Goal: Information Seeking & Learning: Learn about a topic

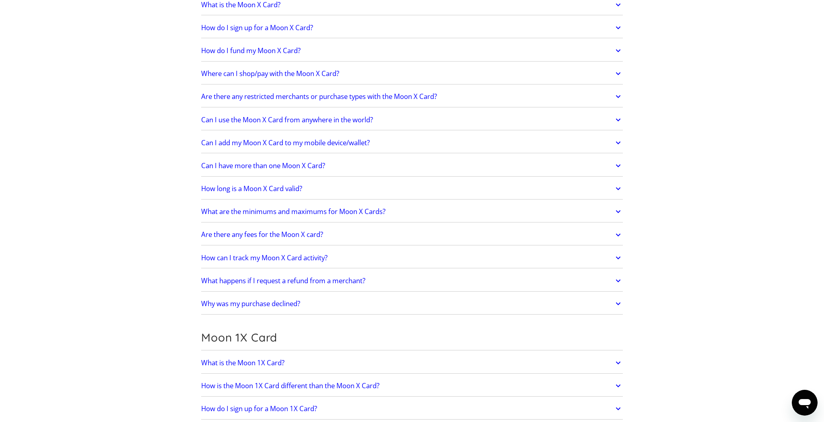
scroll to position [631, 0]
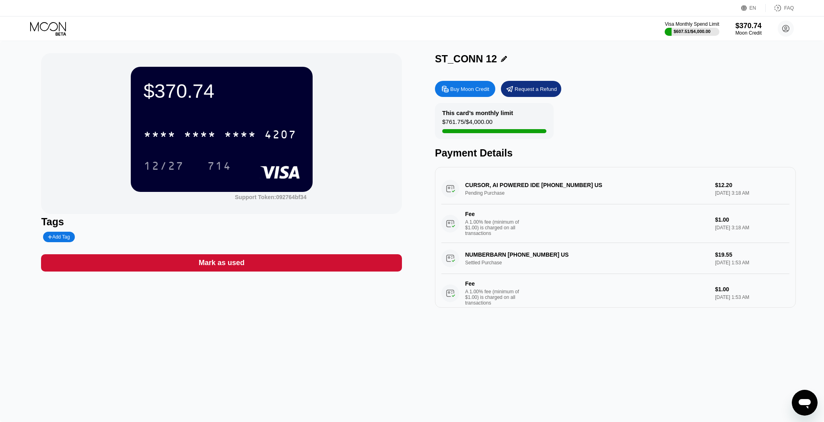
click at [56, 27] on icon at bounding box center [48, 29] width 37 height 14
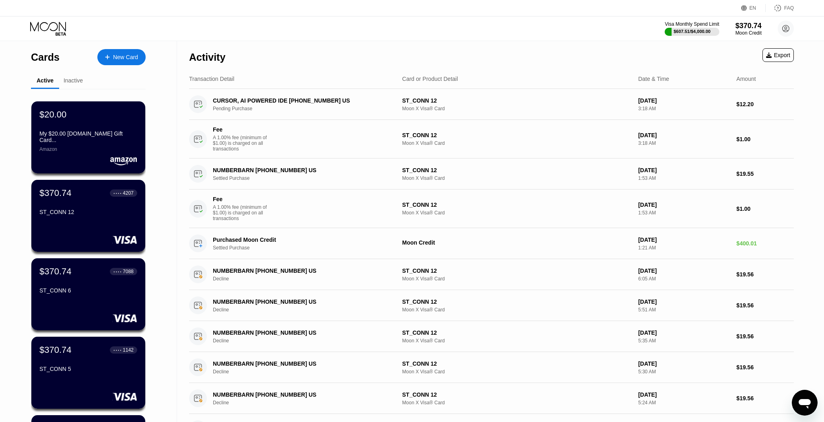
click at [86, 285] on div "$370.74 ● ● ● ● 7088 ST_CONN 6" at bounding box center [88, 281] width 98 height 31
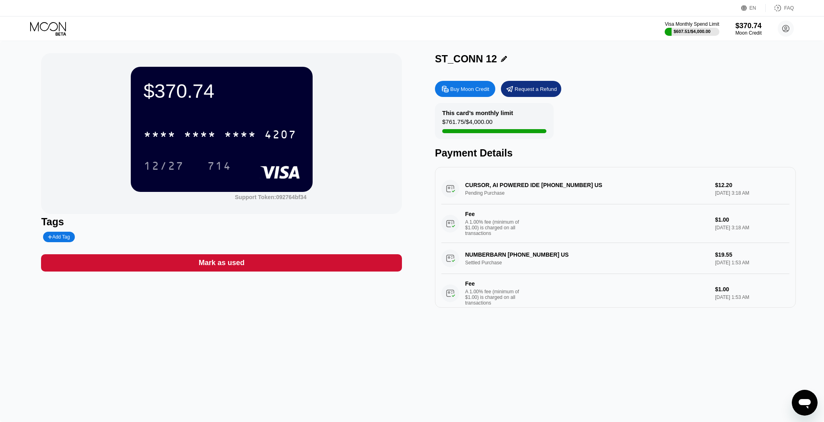
click at [47, 32] on icon at bounding box center [48, 29] width 37 height 14
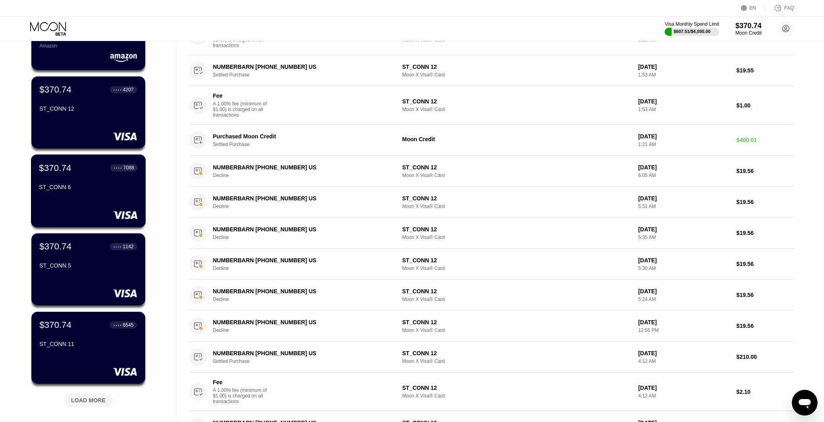
scroll to position [106, 0]
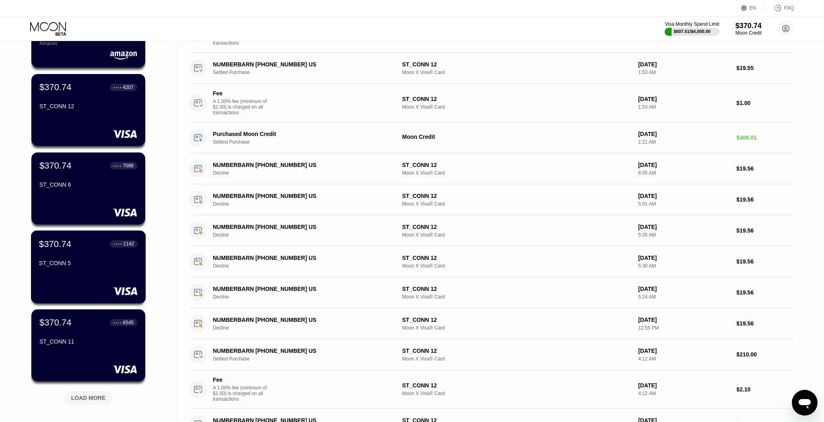
click at [81, 275] on div "$370.74 ● ● ● ● 1142 ST_CONN 5" at bounding box center [88, 266] width 115 height 73
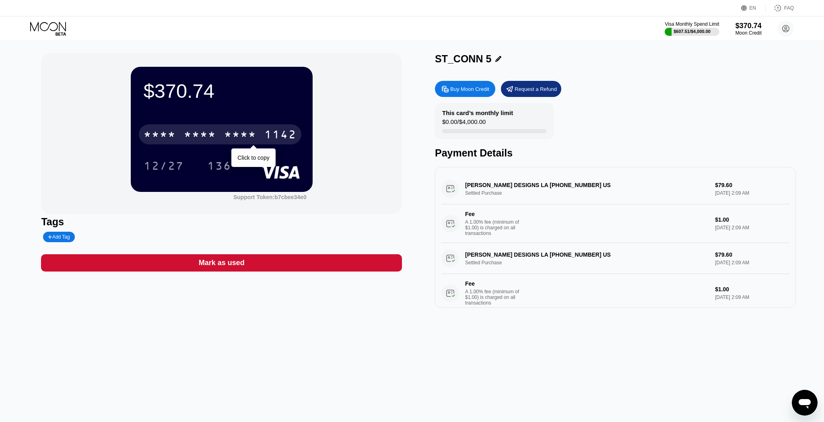
click at [261, 132] on div "* * * * * * * * * * * * 1142" at bounding box center [220, 134] width 162 height 20
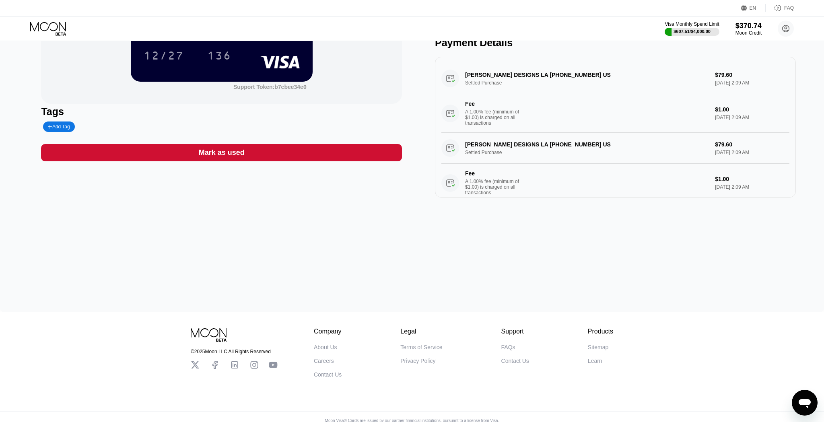
scroll to position [119, 0]
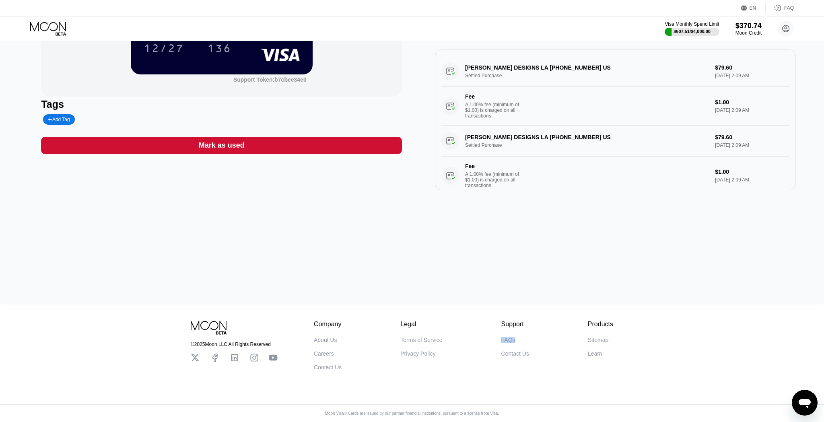
click at [539, 323] on div "Company About Us Careers Contact Us Legal Terms of Service Privacy Policy Suppo…" at bounding box center [463, 346] width 299 height 50
click at [508, 338] on div "FAQs" at bounding box center [508, 340] width 14 height 6
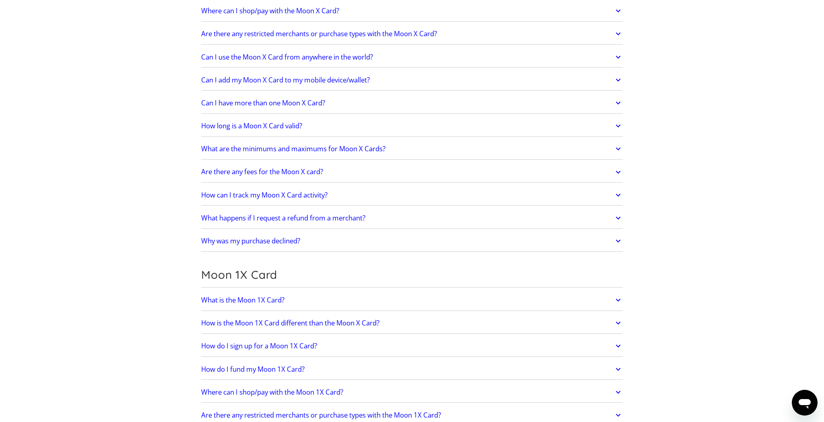
scroll to position [697, 0]
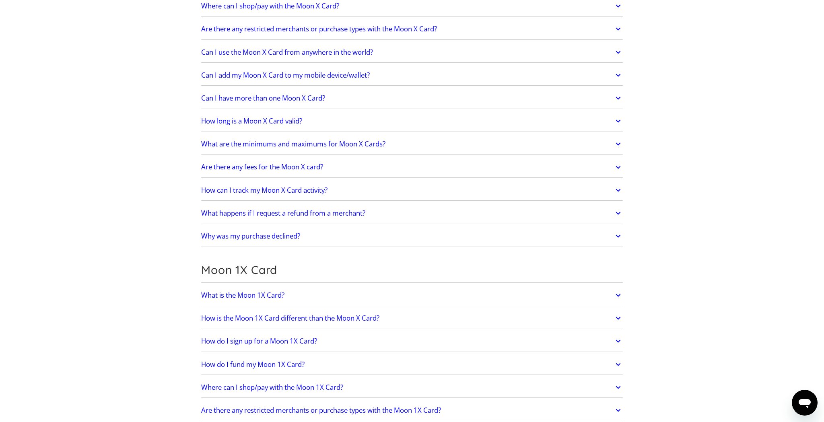
click at [352, 240] on link "Why was my purchase declined?" at bounding box center [411, 236] width 421 height 17
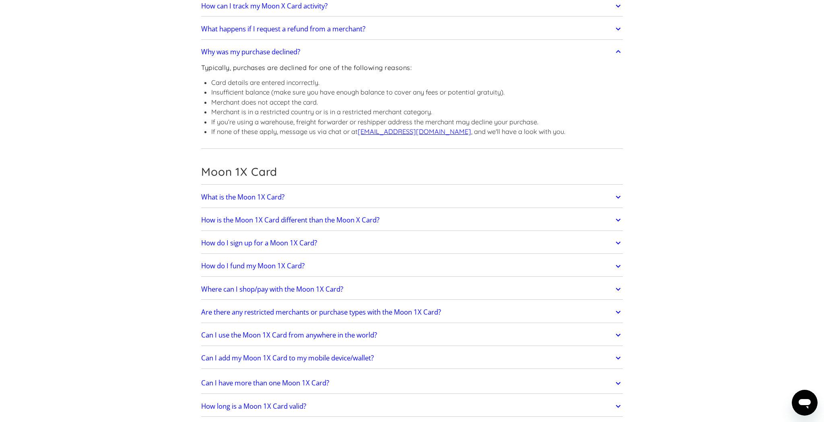
scroll to position [882, 0]
click at [368, 287] on link "Where can I shop/pay with the Moon 1X Card?" at bounding box center [411, 288] width 421 height 17
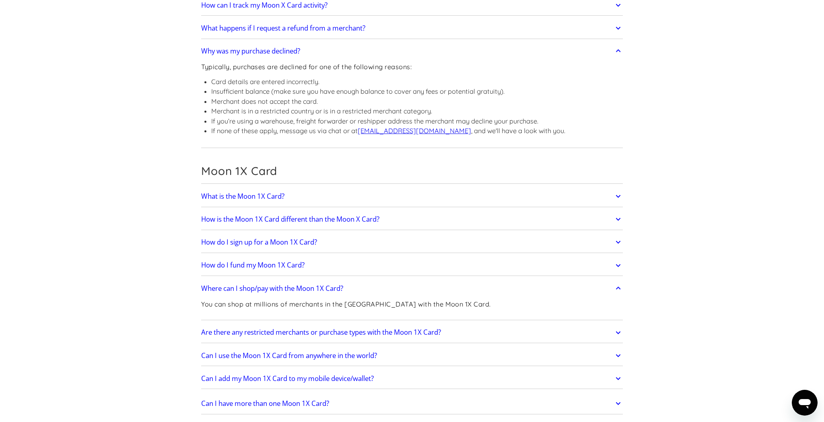
click at [475, 328] on link "Are there any restricted merchants or purchase types with the Moon 1X Card?" at bounding box center [411, 332] width 421 height 17
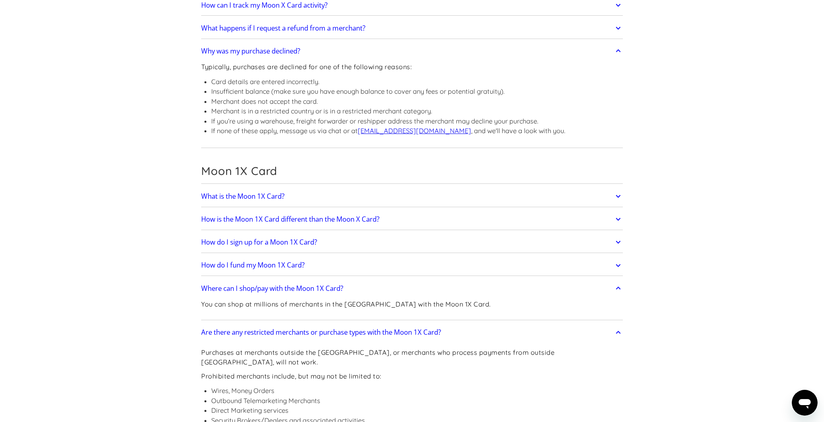
click at [475, 328] on link "Are there any restricted merchants or purchase types with the Moon 1X Card?" at bounding box center [411, 332] width 421 height 17
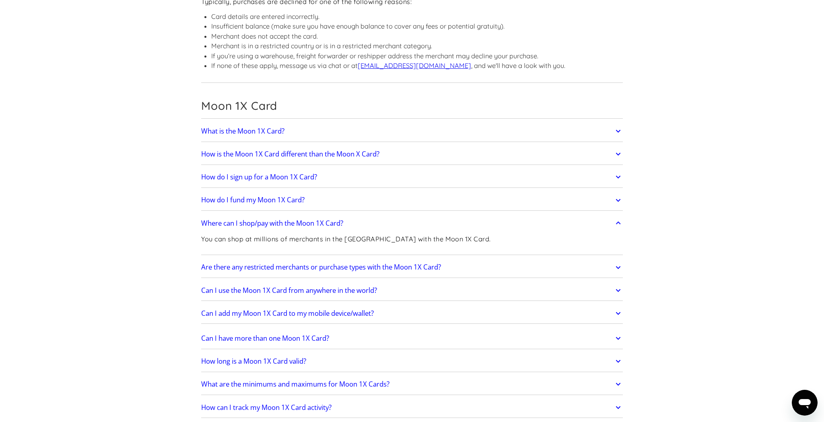
scroll to position [951, 0]
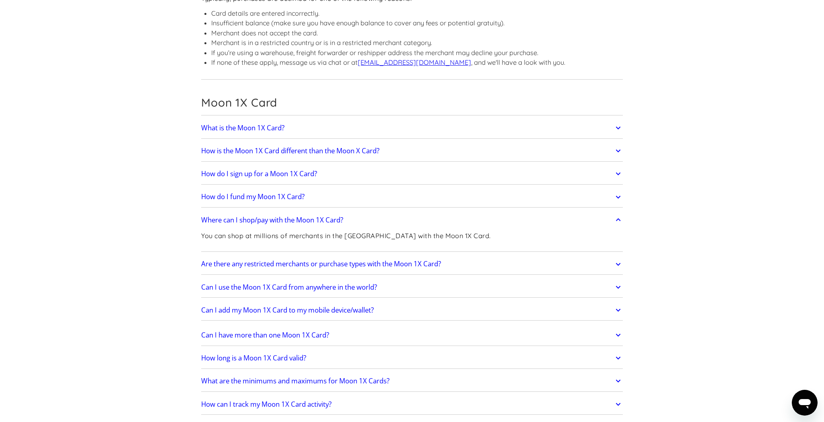
click at [406, 283] on link "Can I use the Moon 1X Card from anywhere in the world?" at bounding box center [411, 287] width 421 height 17
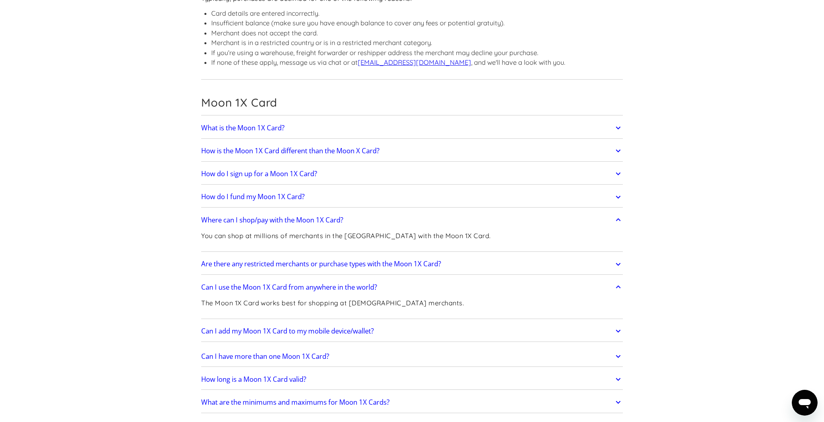
click at [406, 284] on link "Can I use the Moon 1X Card from anywhere in the world?" at bounding box center [411, 287] width 421 height 17
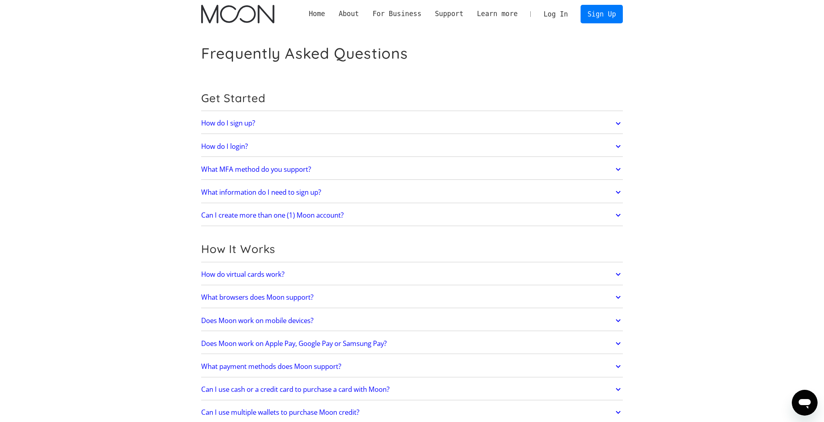
scroll to position [0, 0]
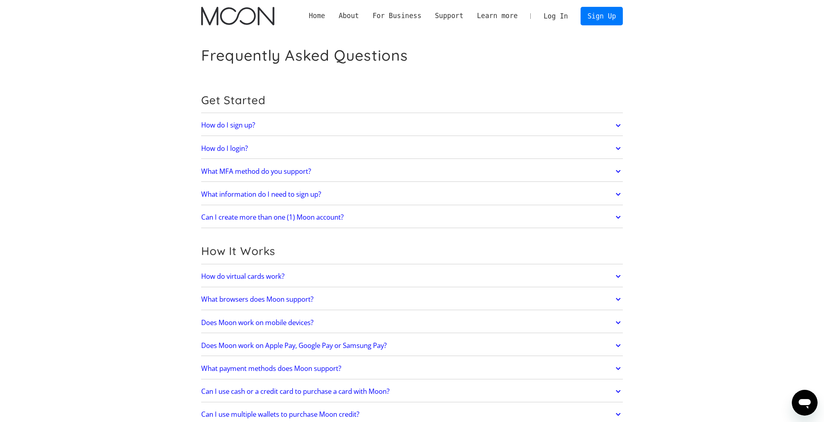
click at [317, 20] on link "Home" at bounding box center [317, 16] width 30 height 10
